Goal: Task Accomplishment & Management: Manage account settings

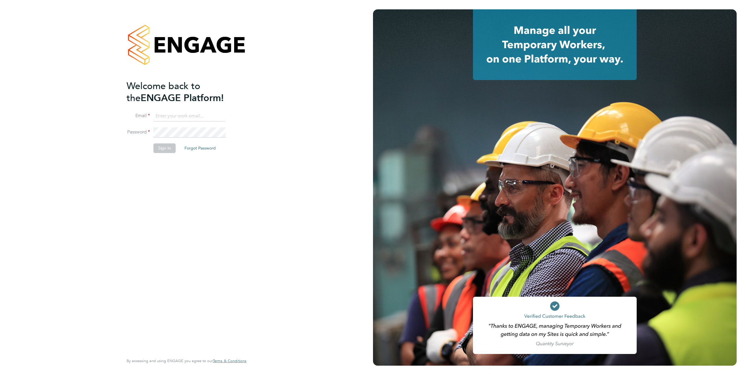
type input "[DOMAIN_NAME][EMAIL_ADDRESS][DOMAIN_NAME]"
click at [166, 150] on button "Sign In" at bounding box center [164, 147] width 22 height 9
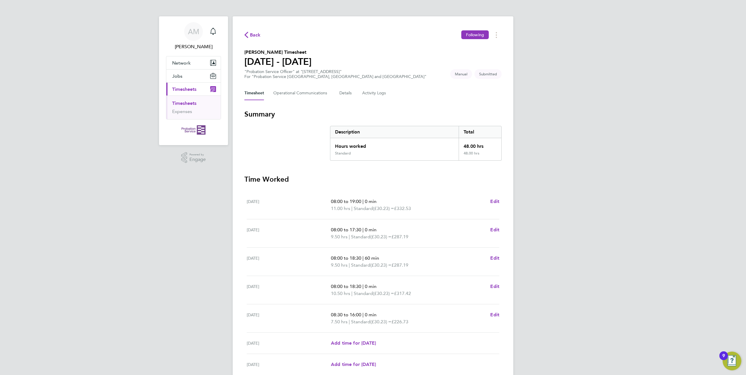
click at [687, 126] on div "AM [PERSON_NAME] Notifications Applications: Network Sites Jobs Placements Curr…" at bounding box center [373, 213] width 746 height 427
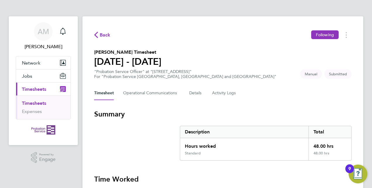
click at [291, 155] on div "Standard" at bounding box center [244, 155] width 128 height 9
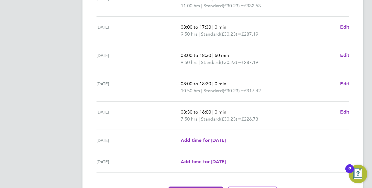
scroll to position [238, 0]
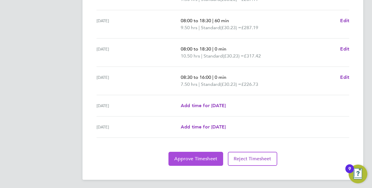
click at [205, 160] on span "Approve Timesheet" at bounding box center [195, 159] width 43 height 6
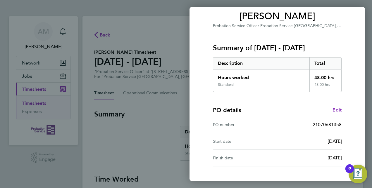
scroll to position [91, 0]
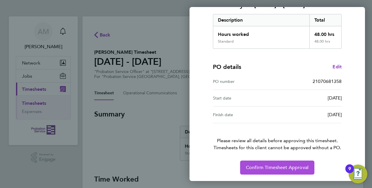
click at [290, 172] on button "Confirm Timesheet Approval" at bounding box center [277, 168] width 74 height 14
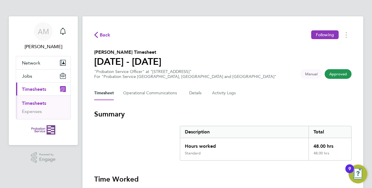
click at [41, 84] on button "Current page: Timesheets" at bounding box center [43, 89] width 54 height 13
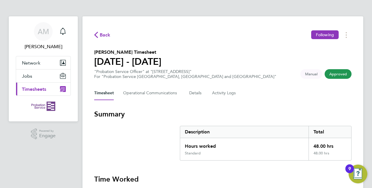
click at [40, 86] on span "Timesheets" at bounding box center [34, 89] width 24 height 6
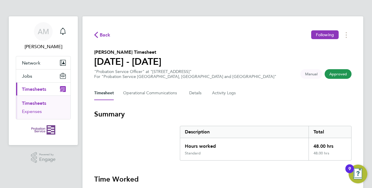
click at [38, 109] on link "Expenses" at bounding box center [32, 112] width 20 height 6
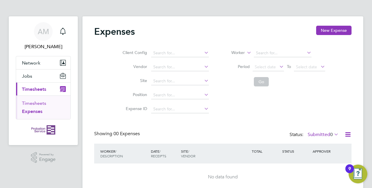
click at [43, 102] on link "Timesheets" at bounding box center [34, 104] width 24 height 6
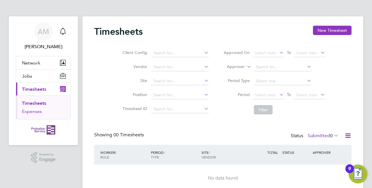
click at [37, 109] on link "Expenses" at bounding box center [32, 112] width 20 height 6
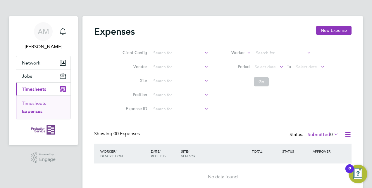
click at [38, 102] on link "Timesheets" at bounding box center [34, 104] width 24 height 6
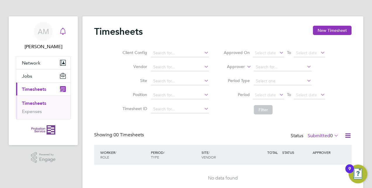
click at [65, 32] on icon "Main navigation" at bounding box center [62, 31] width 7 height 7
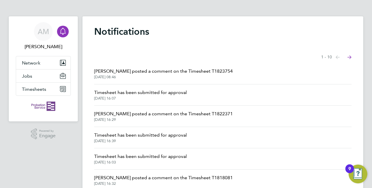
click at [131, 92] on span "Timesheet has been submitted for approval" at bounding box center [140, 92] width 93 height 7
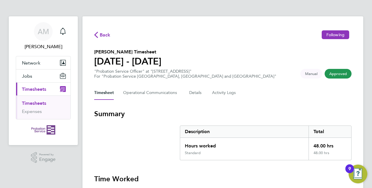
click at [282, 147] on div "Hours worked" at bounding box center [244, 144] width 128 height 13
click at [64, 32] on icon "Main navigation" at bounding box center [62, 31] width 7 height 7
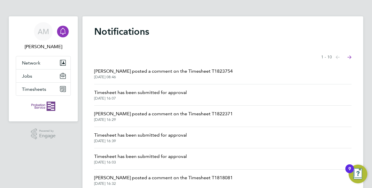
click at [126, 114] on span "[PERSON_NAME] posted a comment on the Timesheet T1822371" at bounding box center [163, 113] width 138 height 7
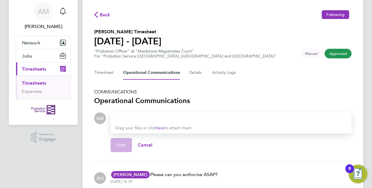
scroll to position [49, 0]
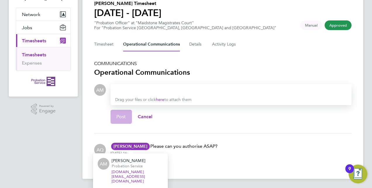
click at [130, 145] on span "[PERSON_NAME]" at bounding box center [130, 146] width 39 height 7
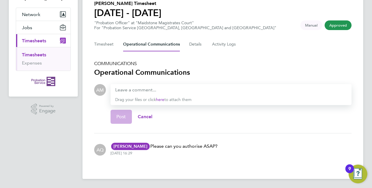
scroll to position [0, 0]
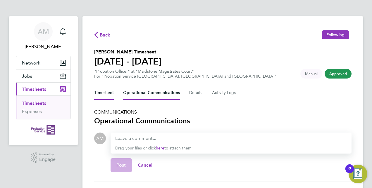
click at [106, 91] on button "Timesheet" at bounding box center [104, 93] width 20 height 14
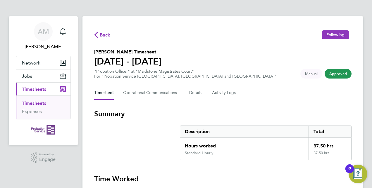
click at [279, 129] on div "Description" at bounding box center [244, 132] width 128 height 12
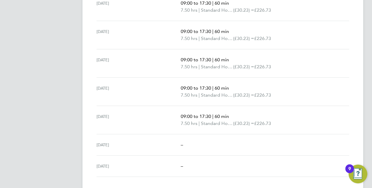
scroll to position [209, 0]
